Goal: Task Accomplishment & Management: Manage account settings

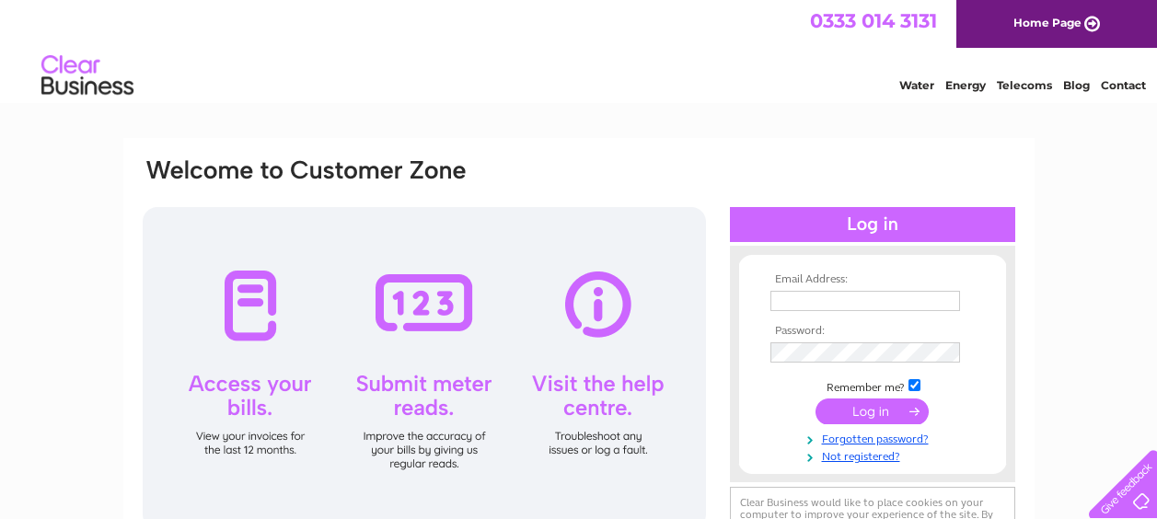
type input "traynerschemistltd@npanet.co.uk"
click at [870, 414] on input "submit" at bounding box center [872, 412] width 113 height 26
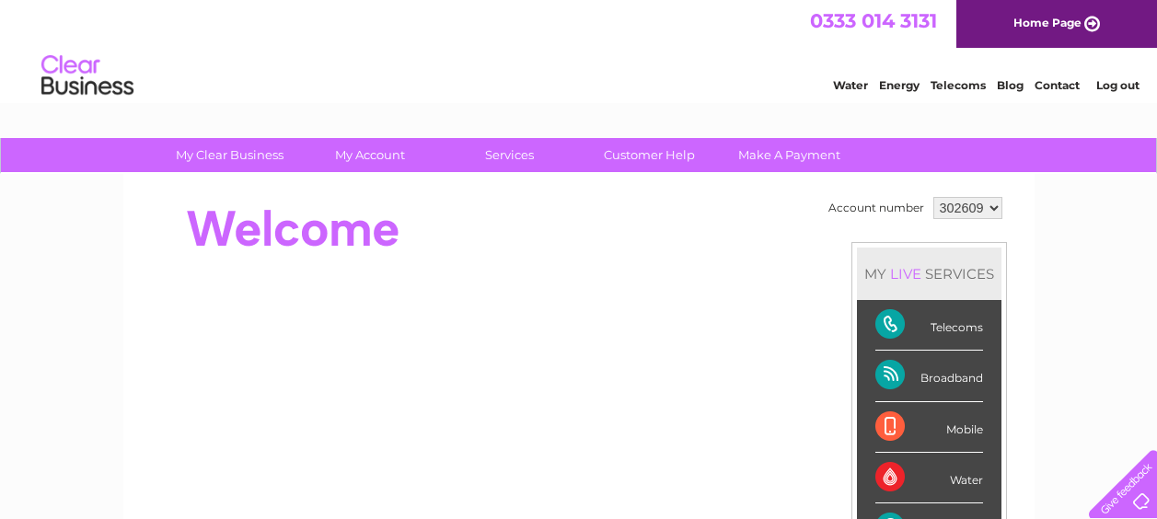
click at [992, 210] on select "302609 448518" at bounding box center [967, 208] width 69 height 22
select select "448518"
click at [933, 197] on select "302609 448518" at bounding box center [967, 208] width 69 height 22
select select "302609"
click at [933, 197] on select "302609 448518" at bounding box center [967, 208] width 69 height 22
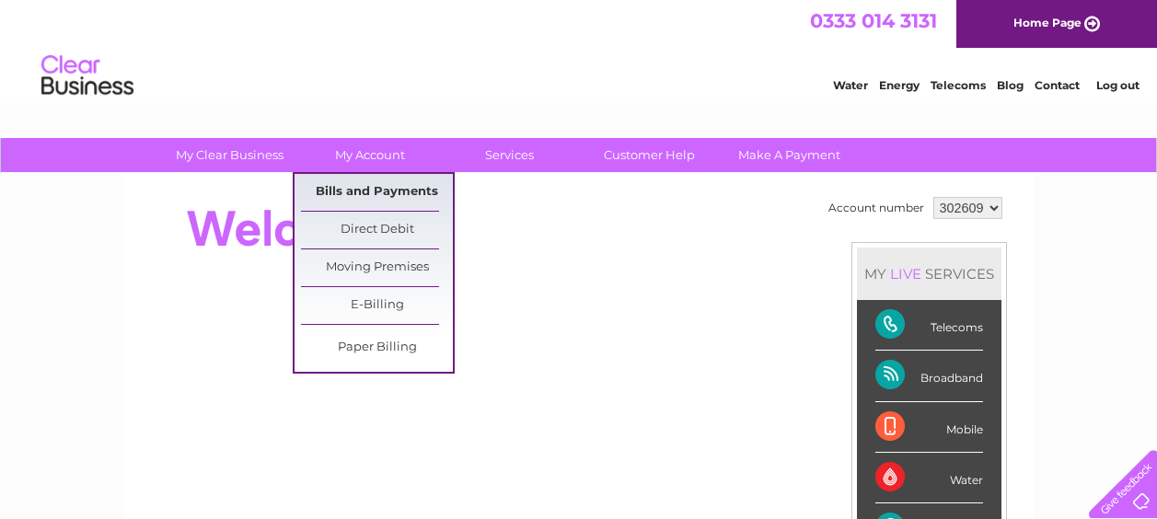
click at [374, 186] on link "Bills and Payments" at bounding box center [377, 192] width 152 height 37
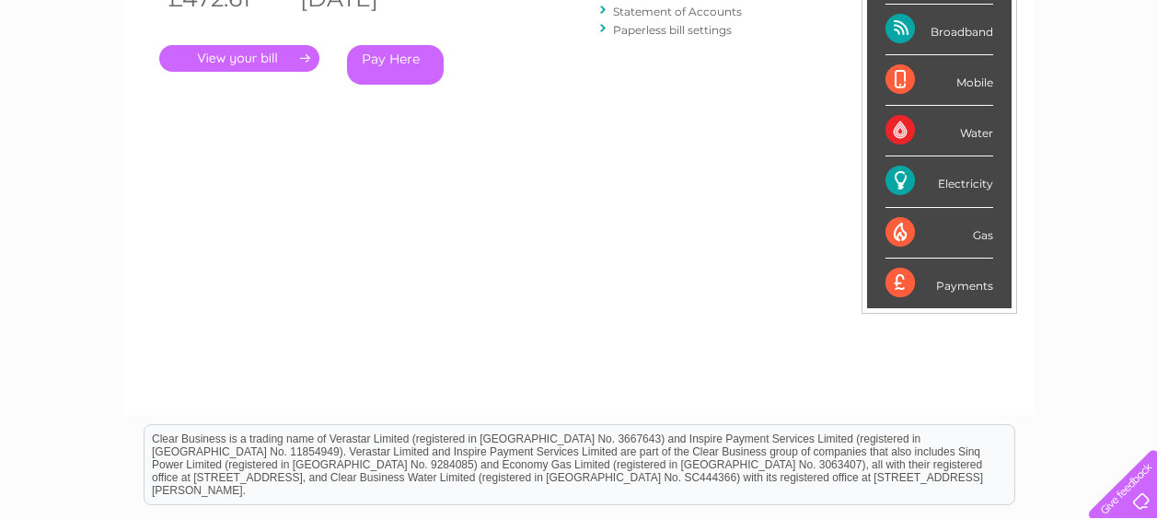
scroll to position [184, 0]
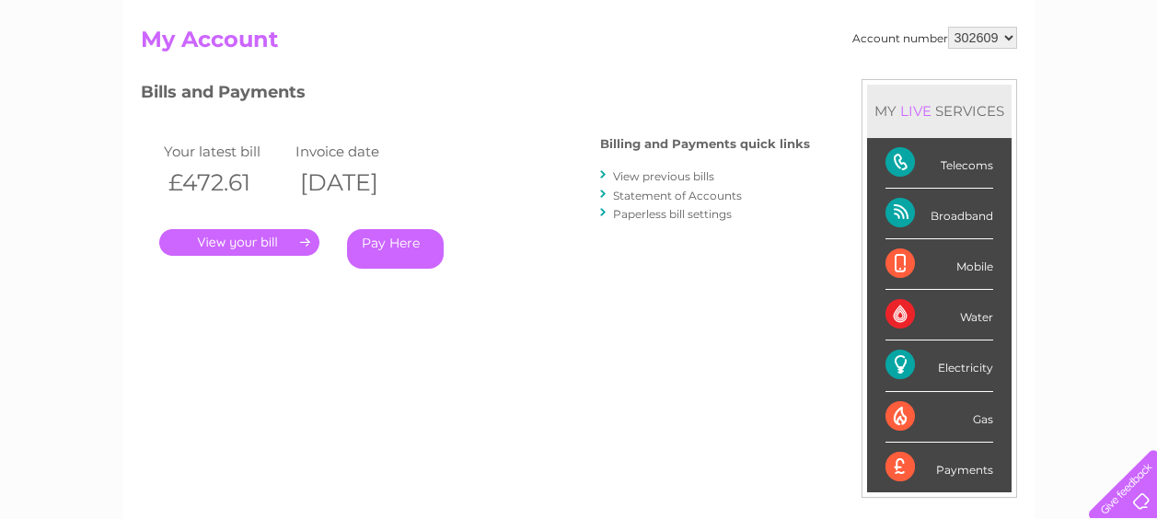
click at [678, 179] on link "View previous bills" at bounding box center [663, 176] width 101 height 14
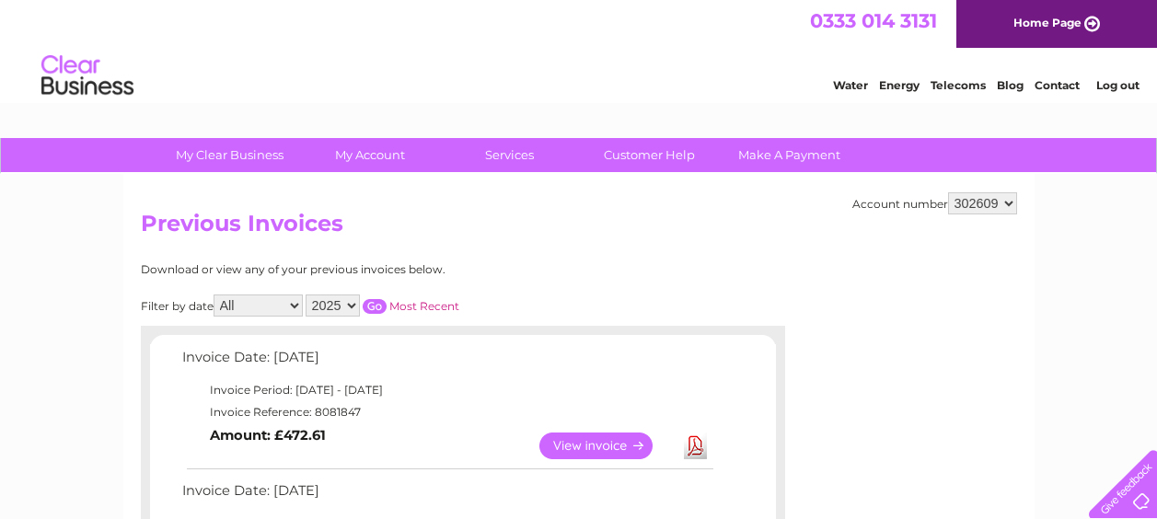
click at [597, 446] on link "View" at bounding box center [606, 446] width 135 height 27
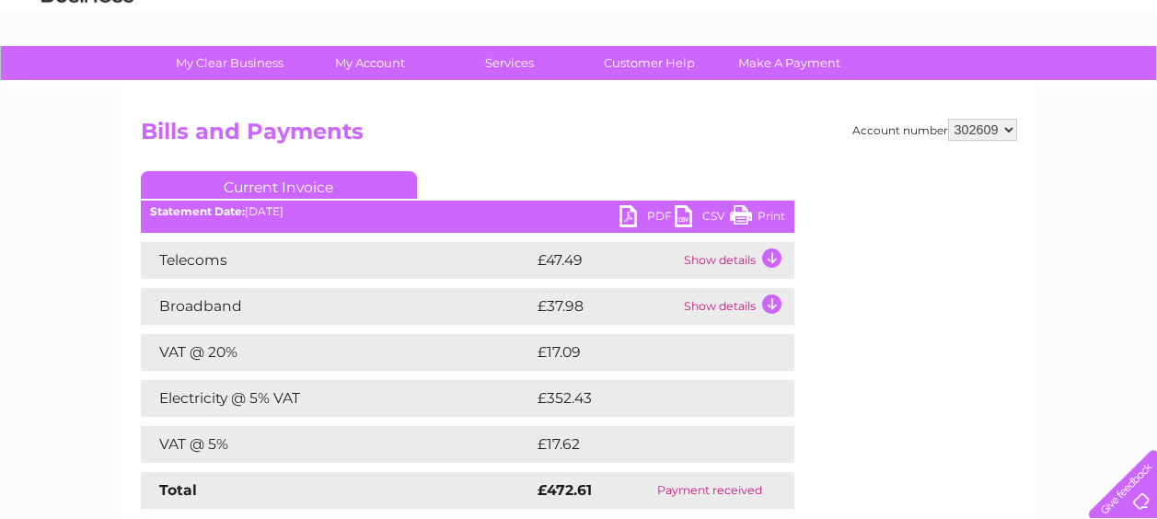
scroll to position [184, 0]
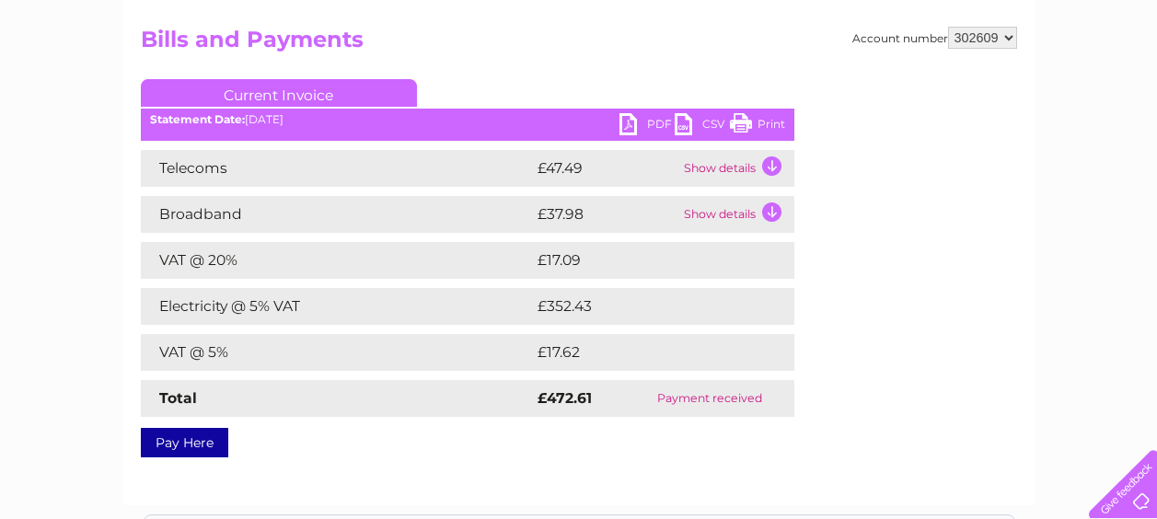
click at [770, 206] on td "Show details" at bounding box center [736, 214] width 115 height 37
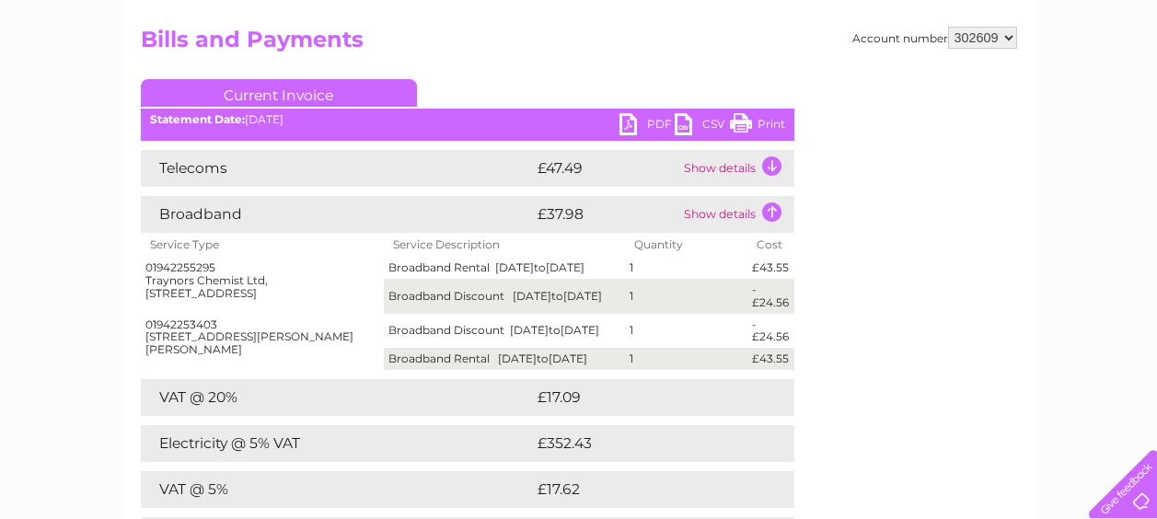
click at [770, 166] on td "Show details" at bounding box center [736, 168] width 115 height 37
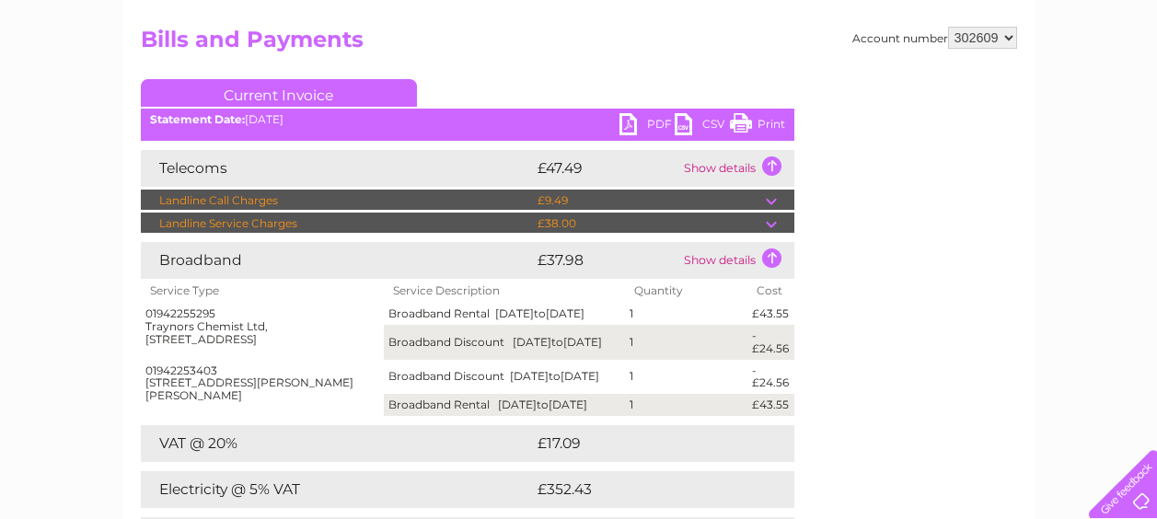
click at [774, 197] on td at bounding box center [780, 201] width 29 height 22
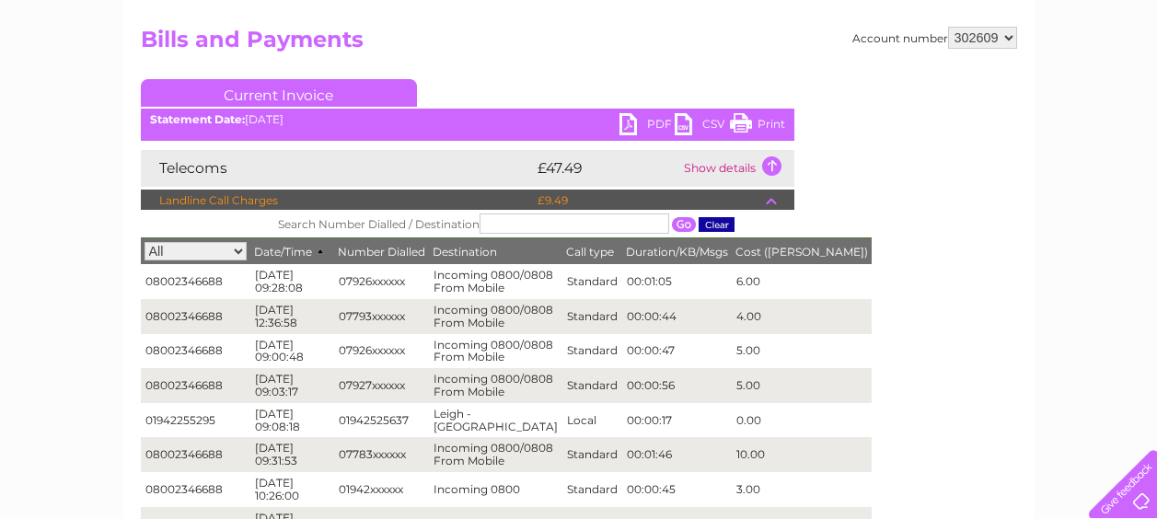
click at [778, 204] on td at bounding box center [780, 201] width 29 height 22
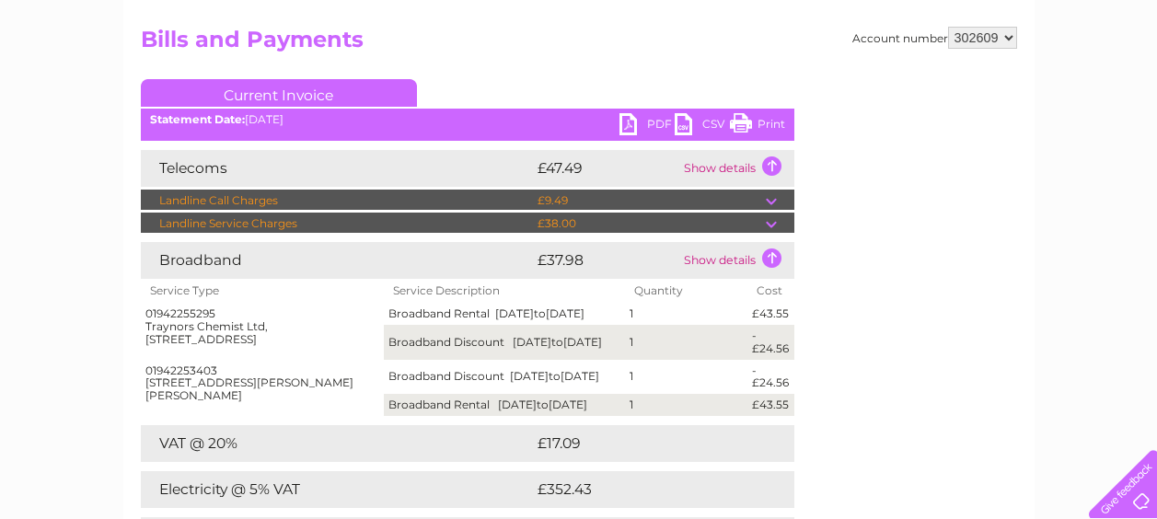
click at [768, 197] on td at bounding box center [780, 201] width 29 height 22
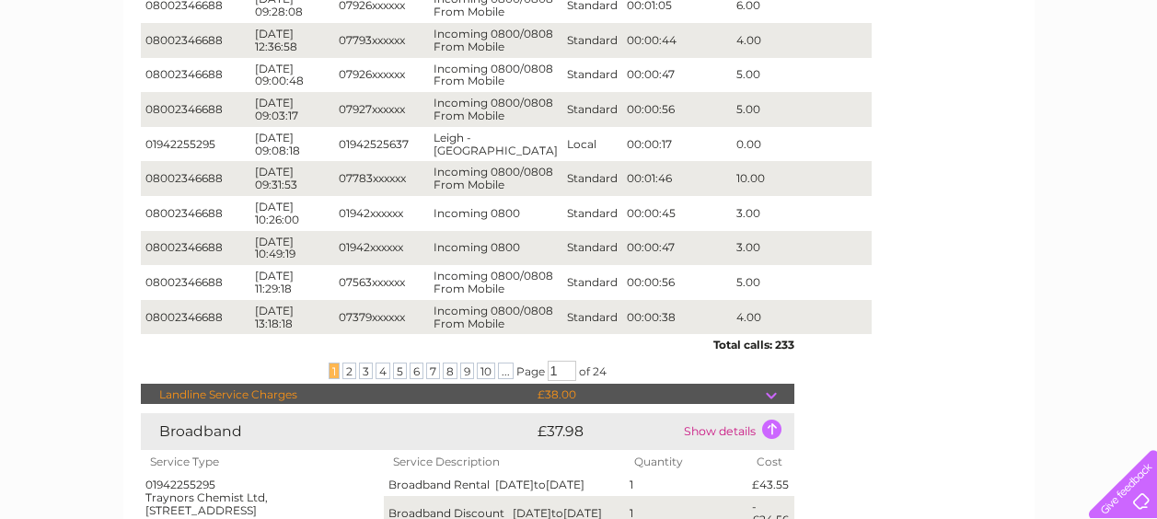
scroll to position [552, 0]
